Goal: Transaction & Acquisition: Book appointment/travel/reservation

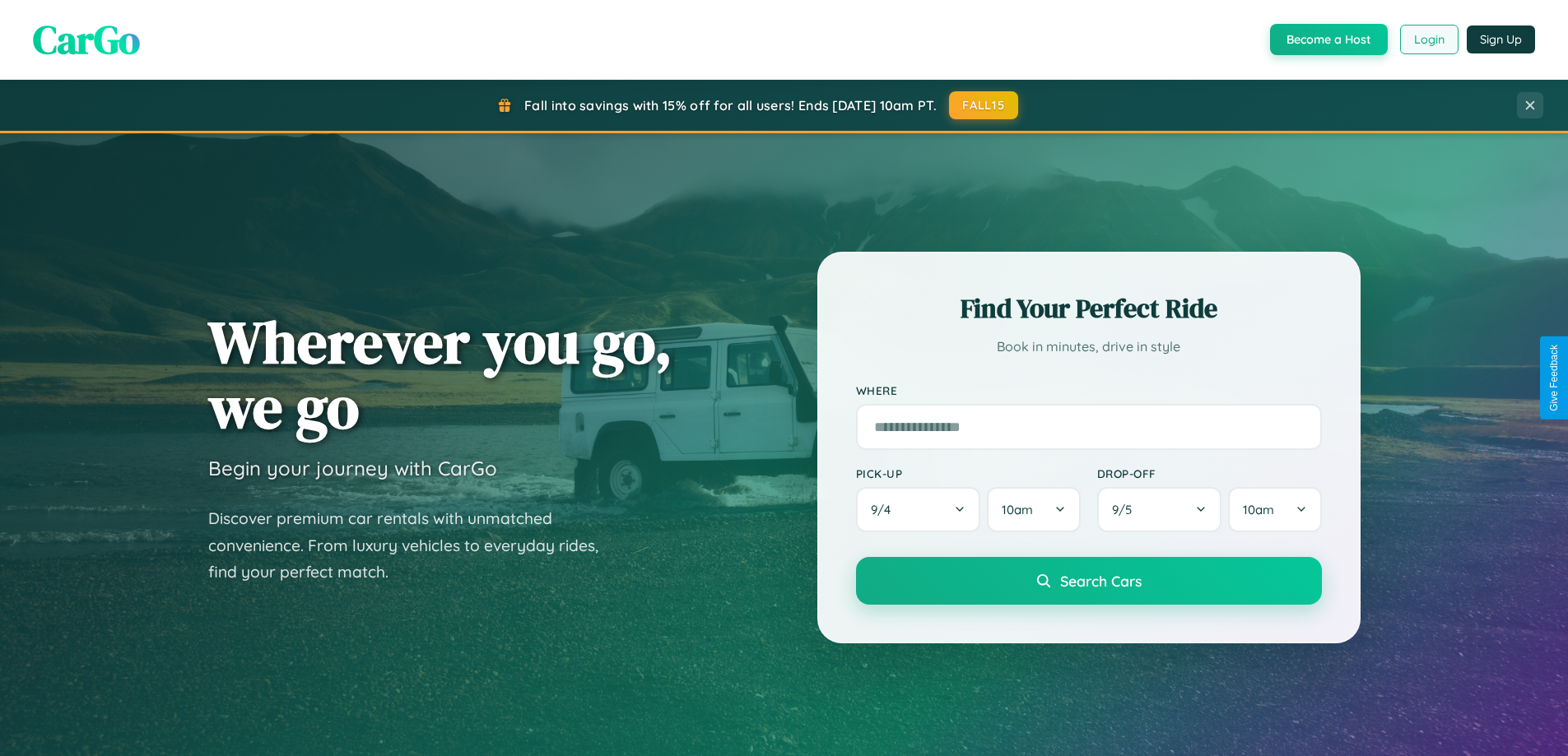
click at [1429, 39] on button "Login" at bounding box center [1429, 39] width 59 height 29
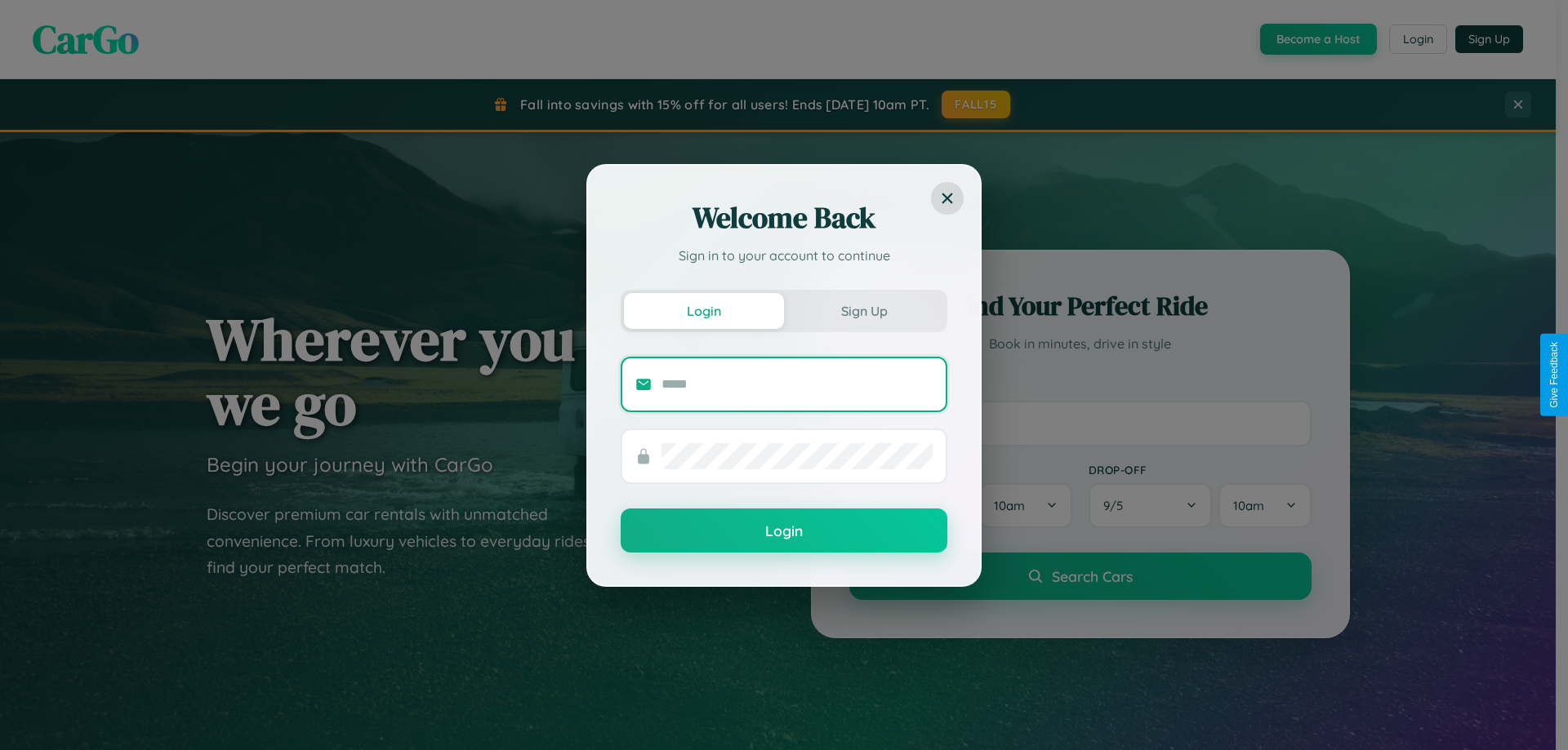
click at [797, 383] on input "text" at bounding box center [797, 384] width 271 height 26
type input "**********"
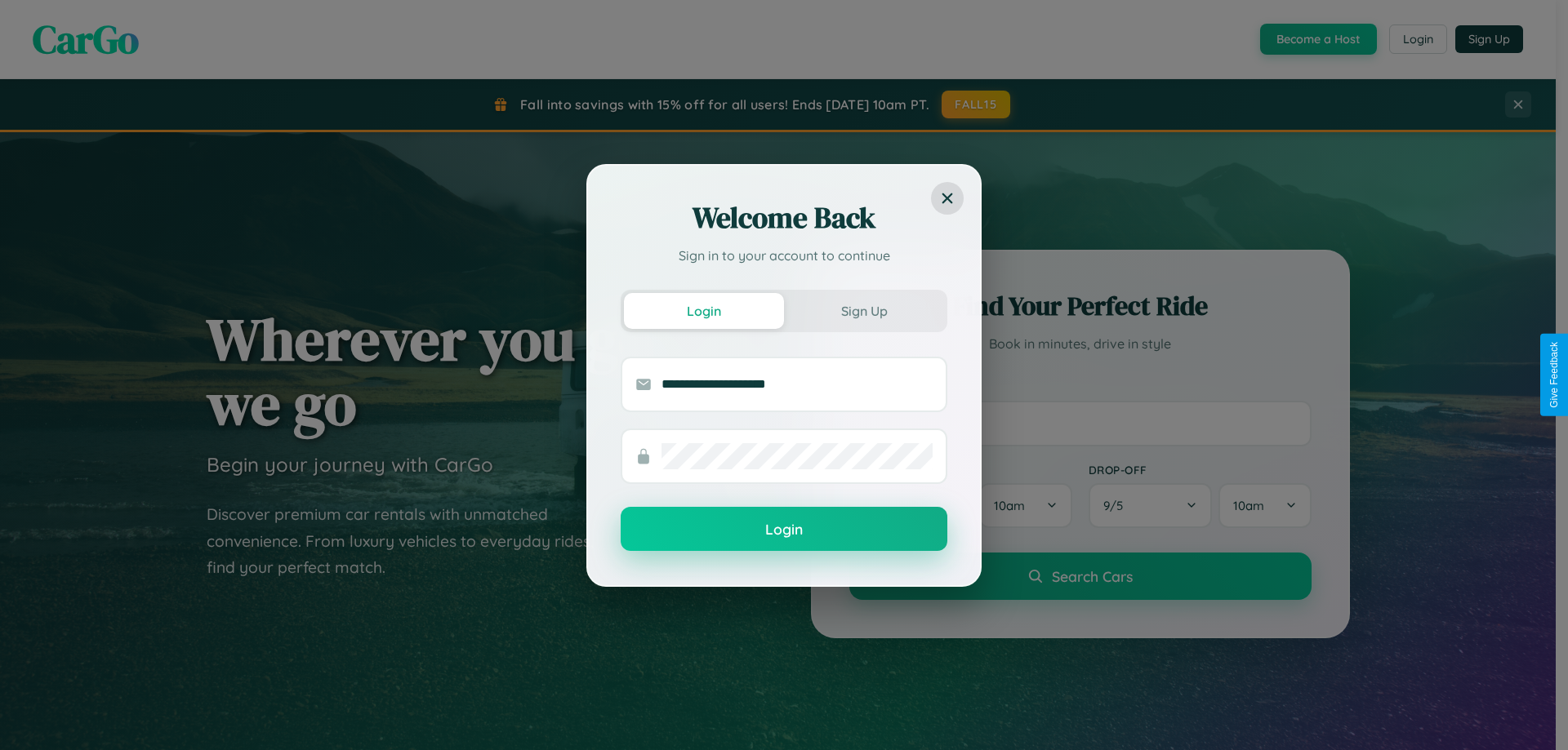
click at [784, 530] on button "Login" at bounding box center [784, 528] width 327 height 44
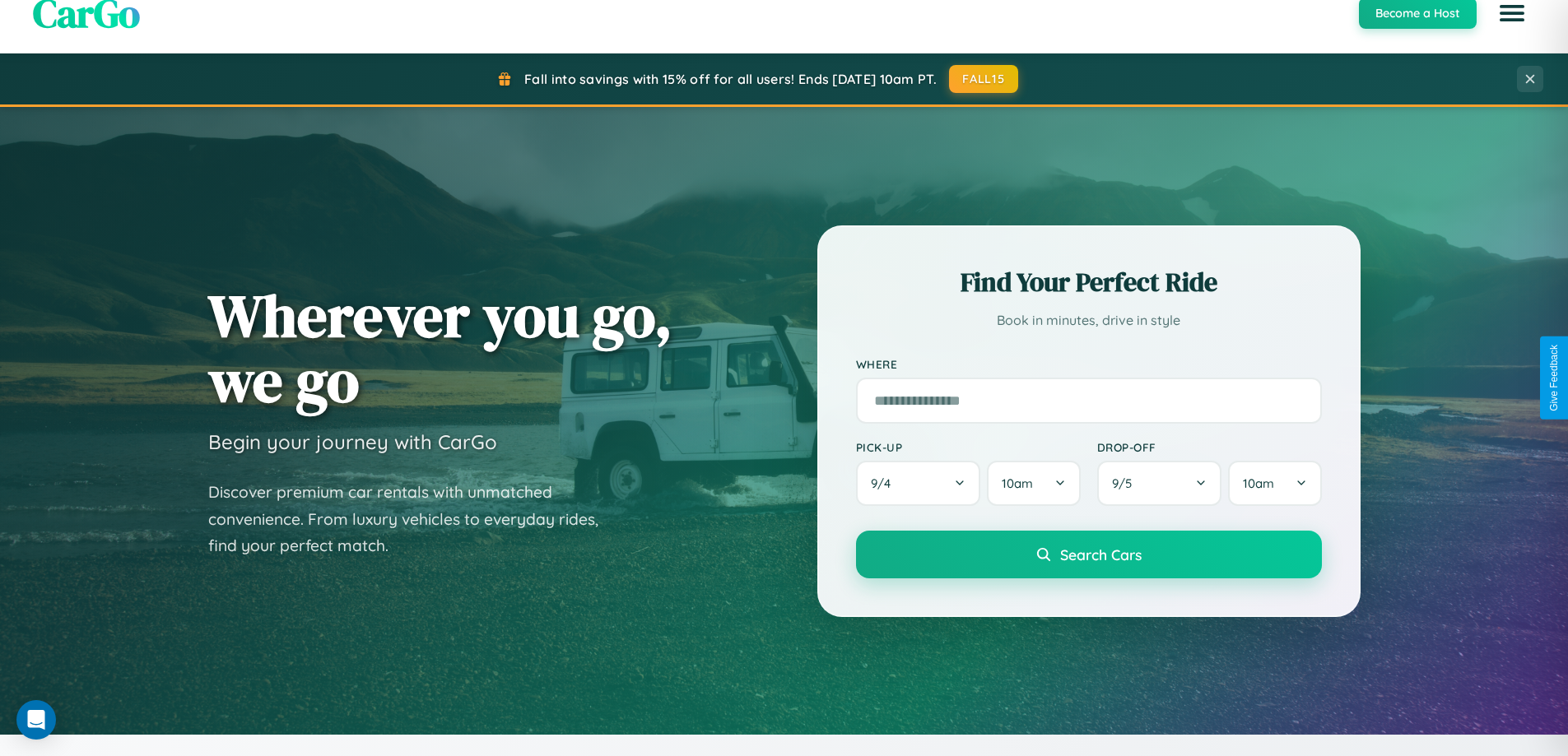
scroll to position [2644, 0]
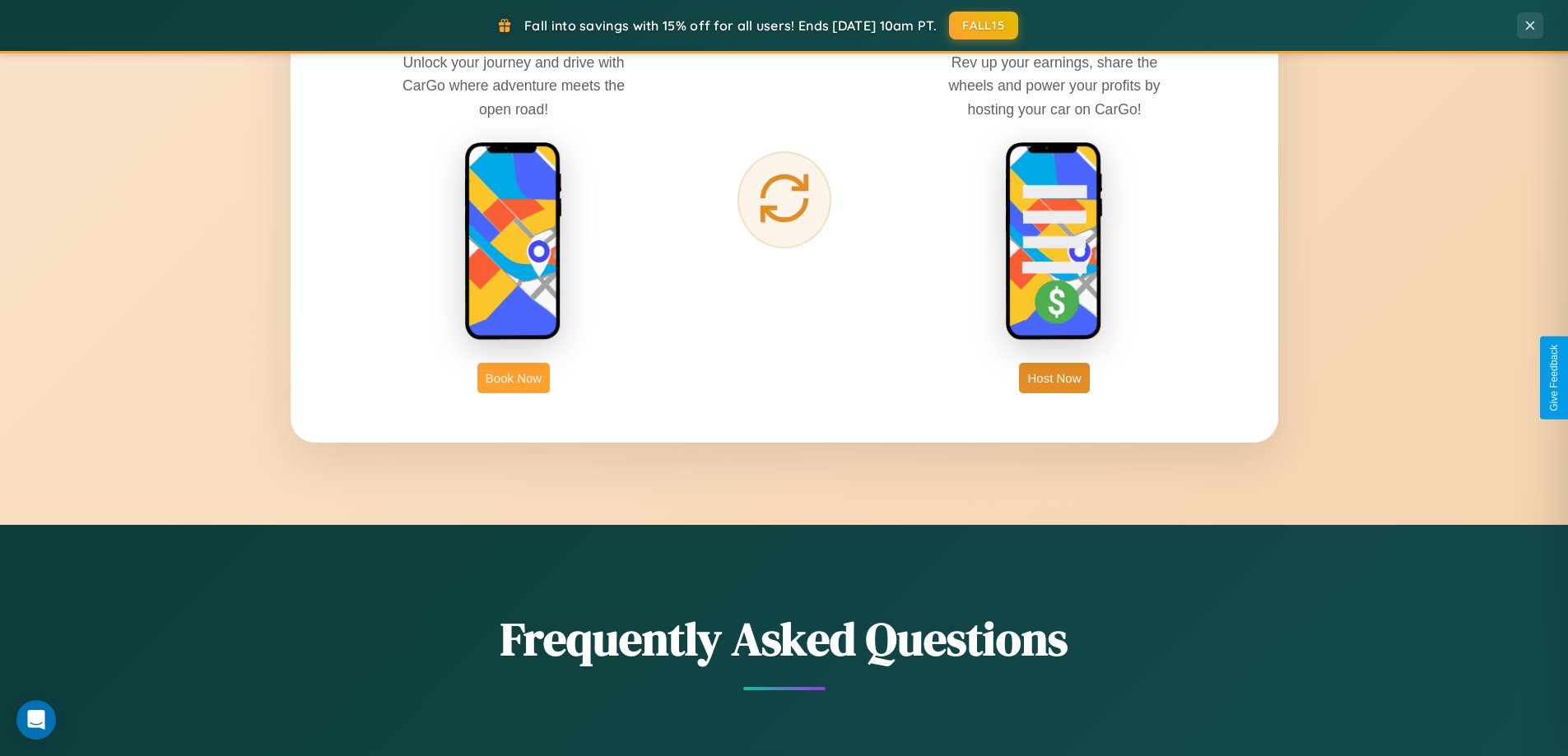
click at [513, 378] on button "Book Now" at bounding box center [513, 378] width 72 height 30
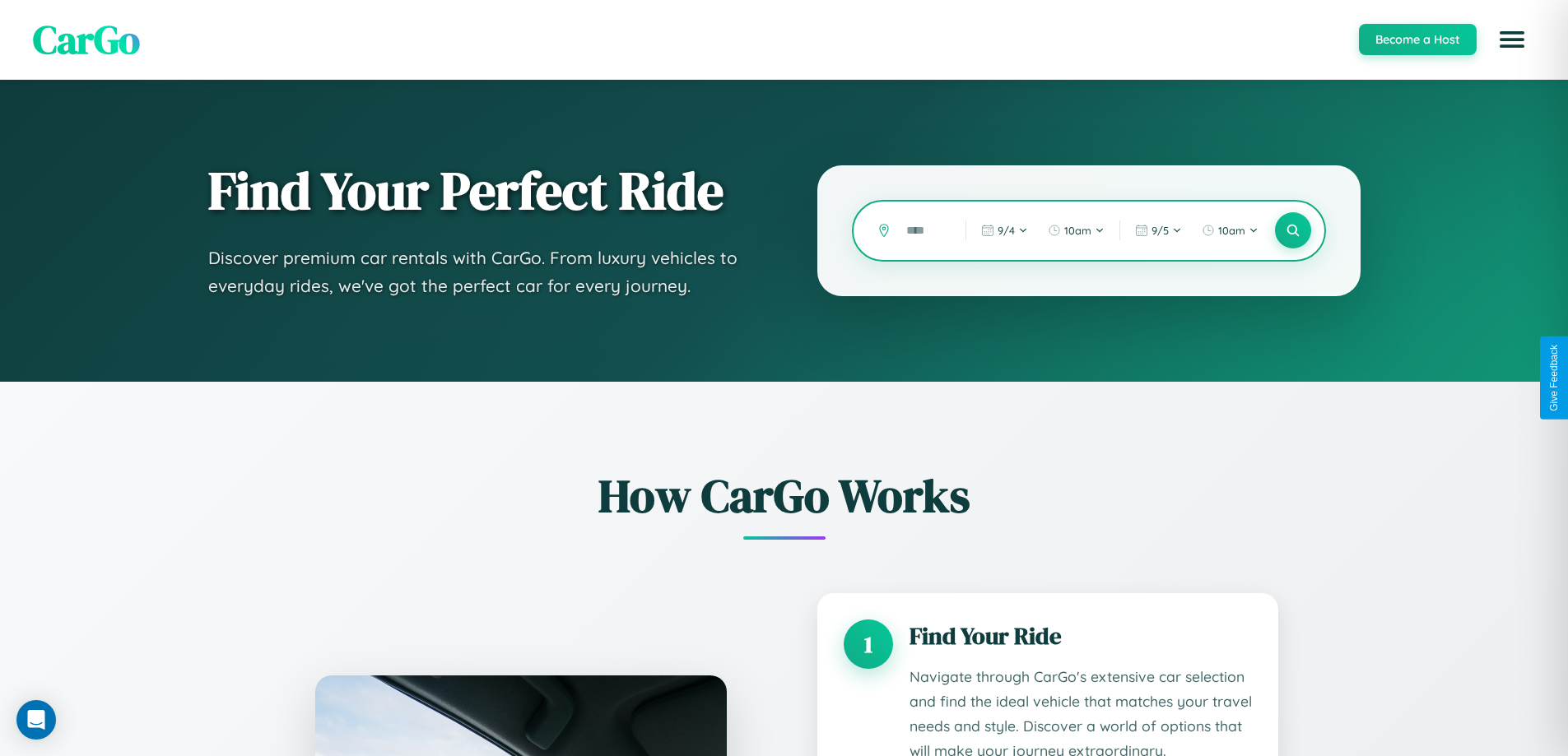
click at [923, 230] on input "text" at bounding box center [923, 231] width 51 height 29
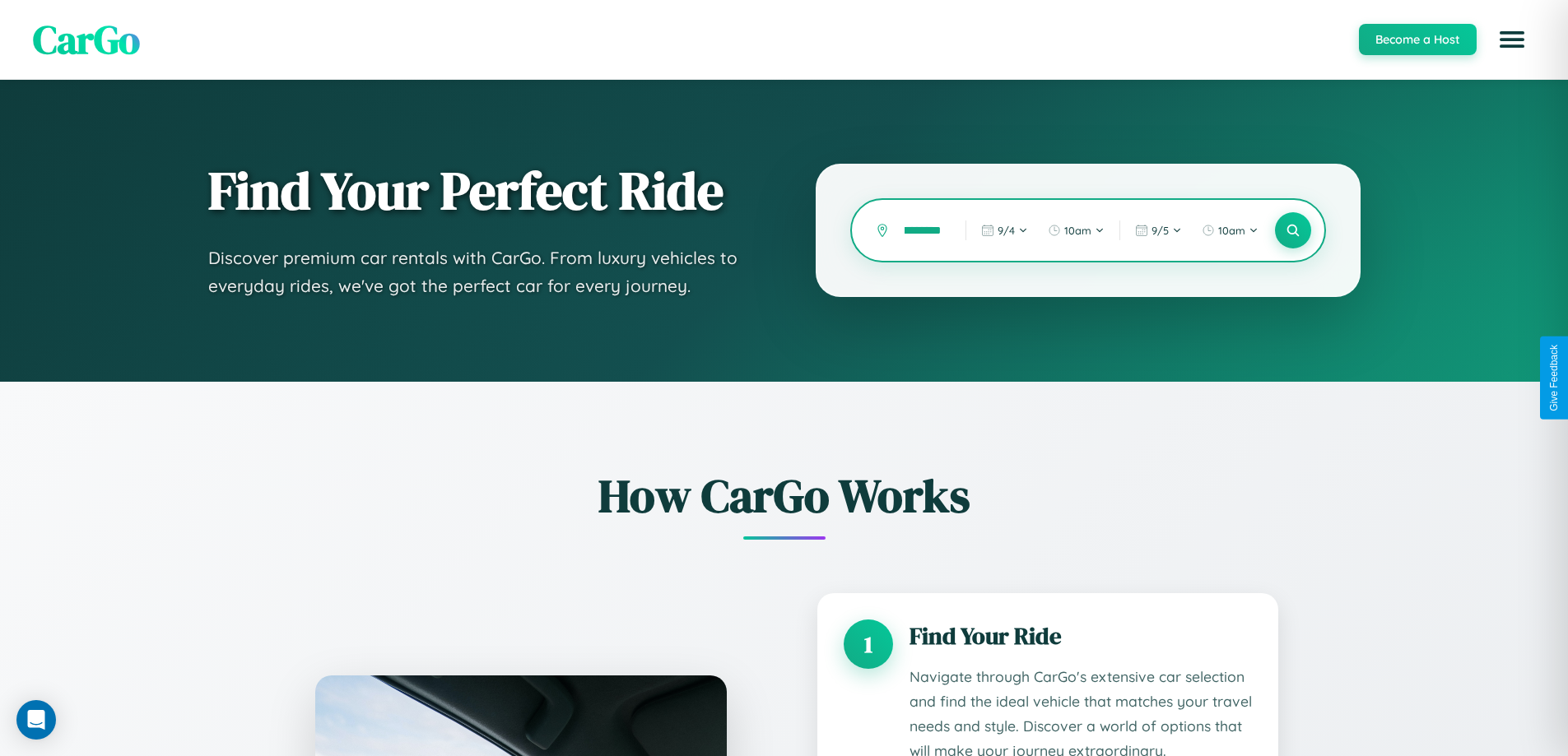
scroll to position [0, 29]
type input "*********"
click at [1292, 230] on icon at bounding box center [1292, 230] width 16 height 16
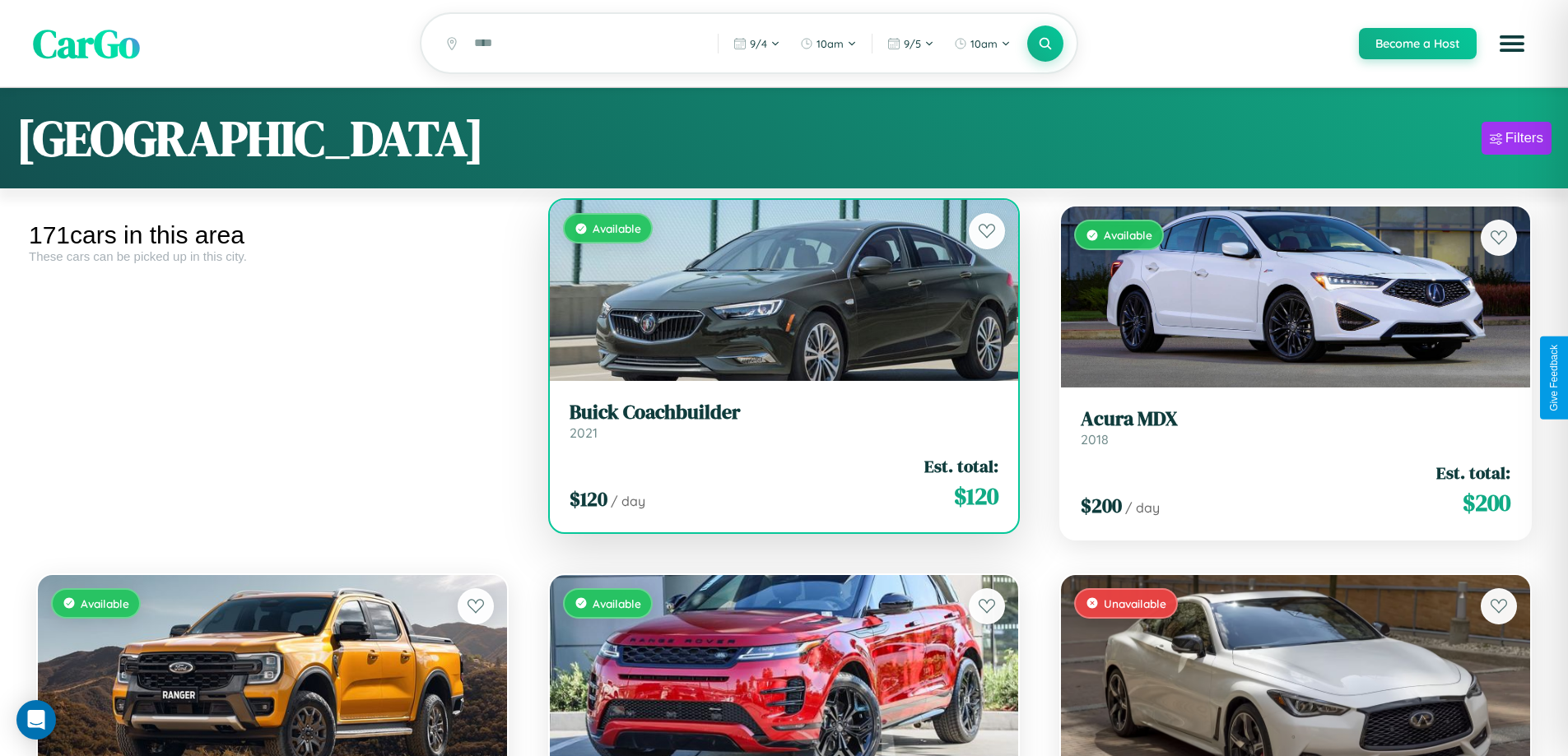
click at [777, 424] on h3 "Buick Coachbuilder" at bounding box center [784, 412] width 429 height 24
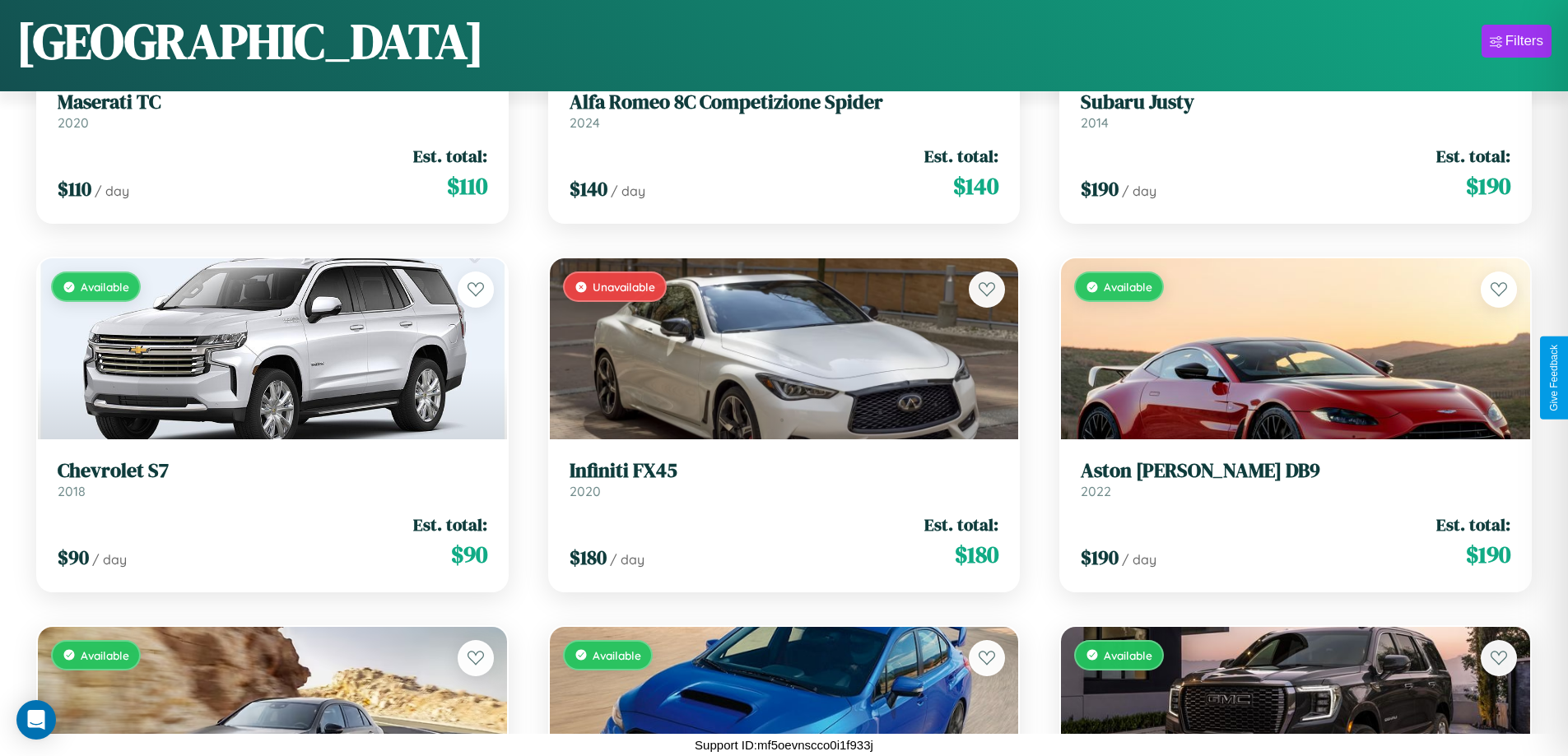
scroll to position [10550, 0]
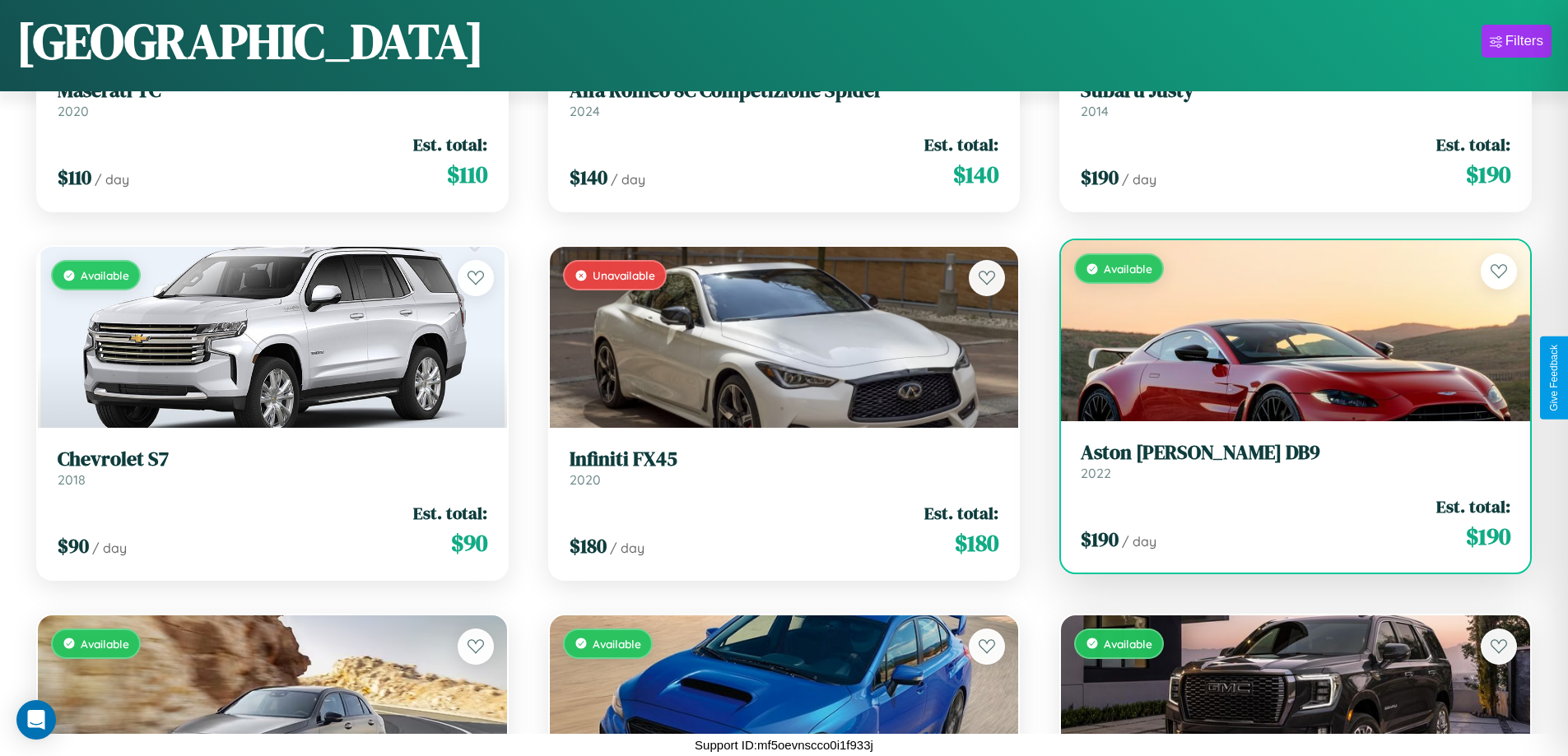
click at [1285, 462] on h3 "Aston Martin DB9" at bounding box center [1295, 453] width 429 height 24
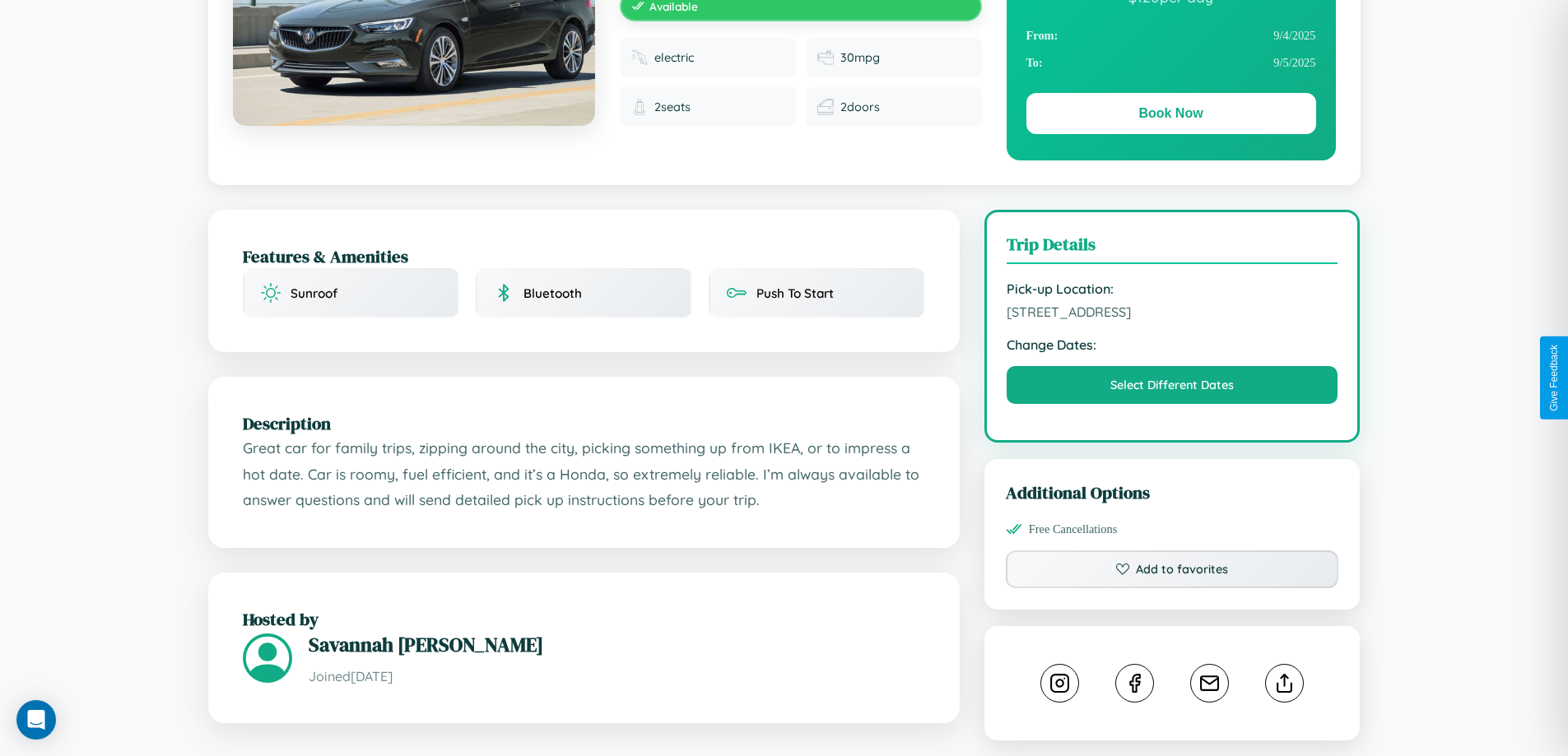
scroll to position [427, 0]
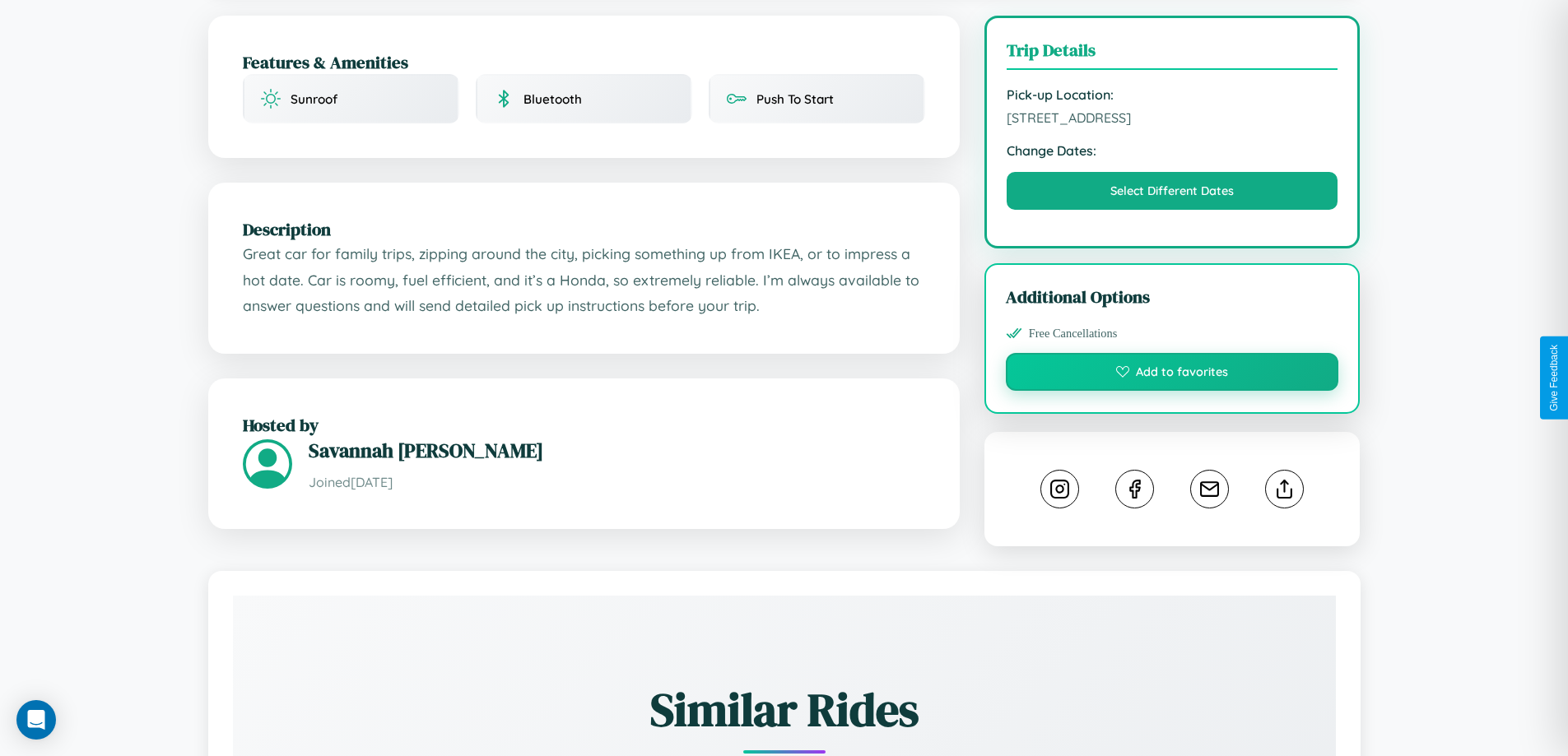
click at [1172, 375] on button "Add to favorites" at bounding box center [1172, 371] width 334 height 38
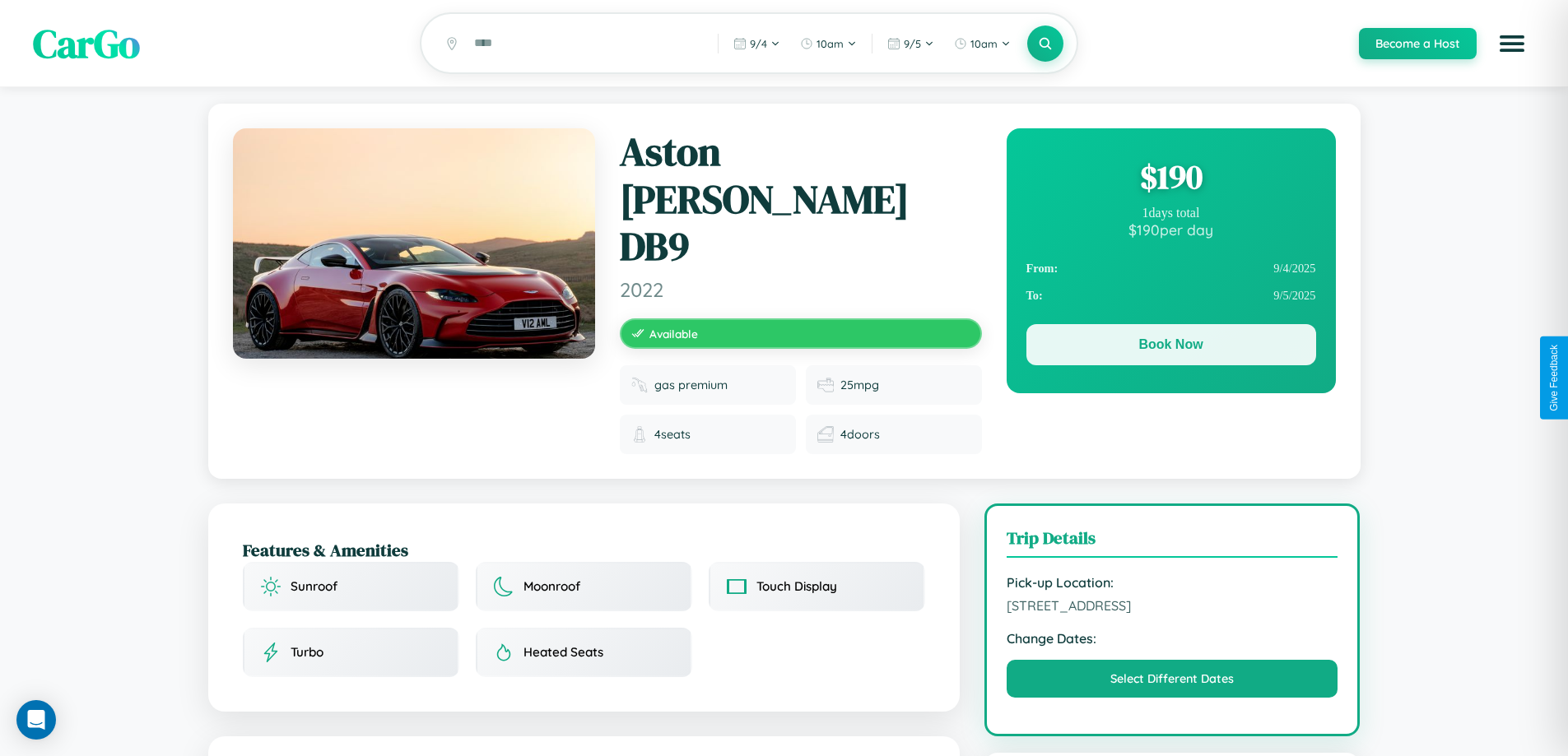
click at [1171, 347] on button "Book Now" at bounding box center [1171, 344] width 290 height 41
